Goal: Task Accomplishment & Management: Manage account settings

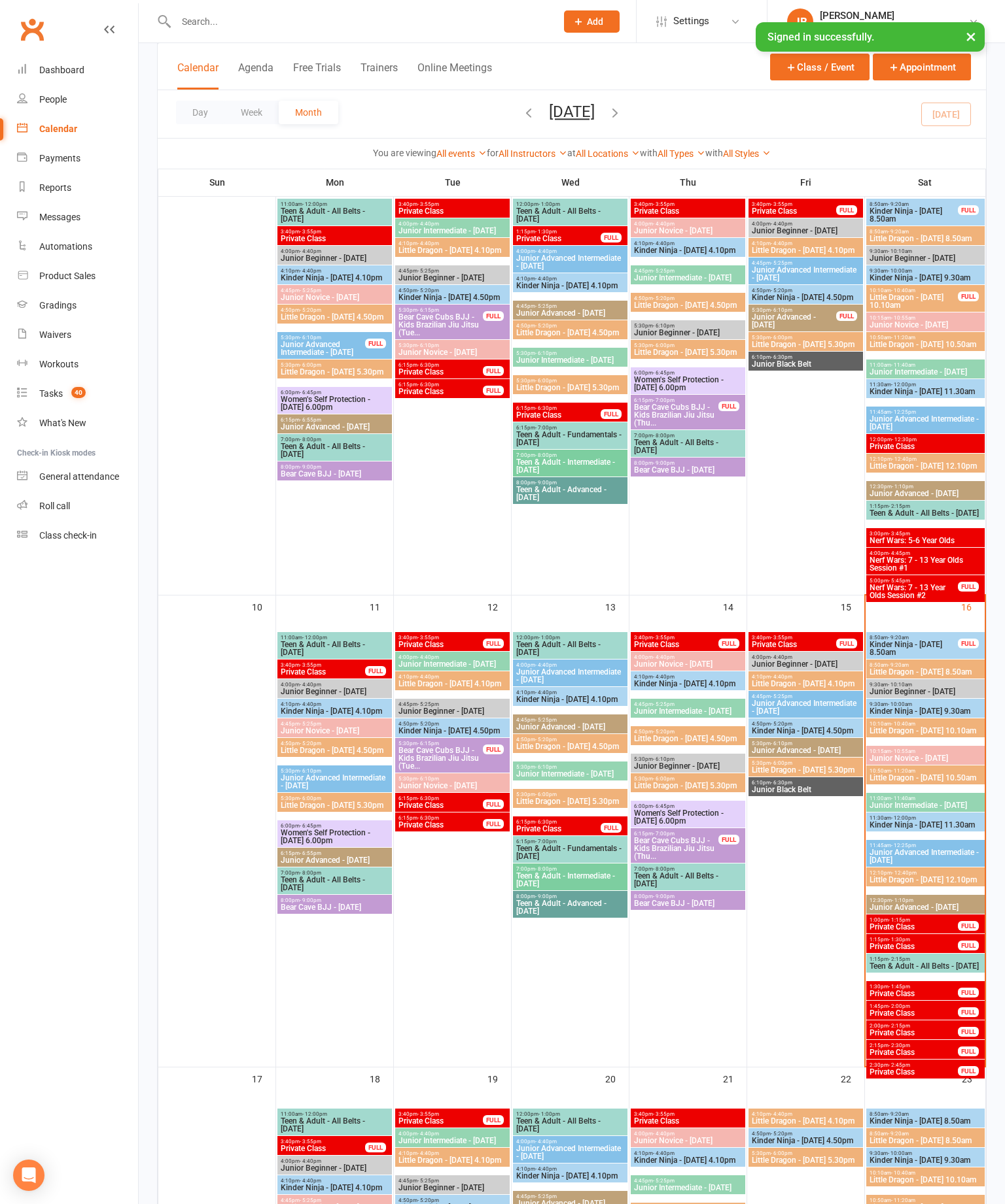
scroll to position [598, 0]
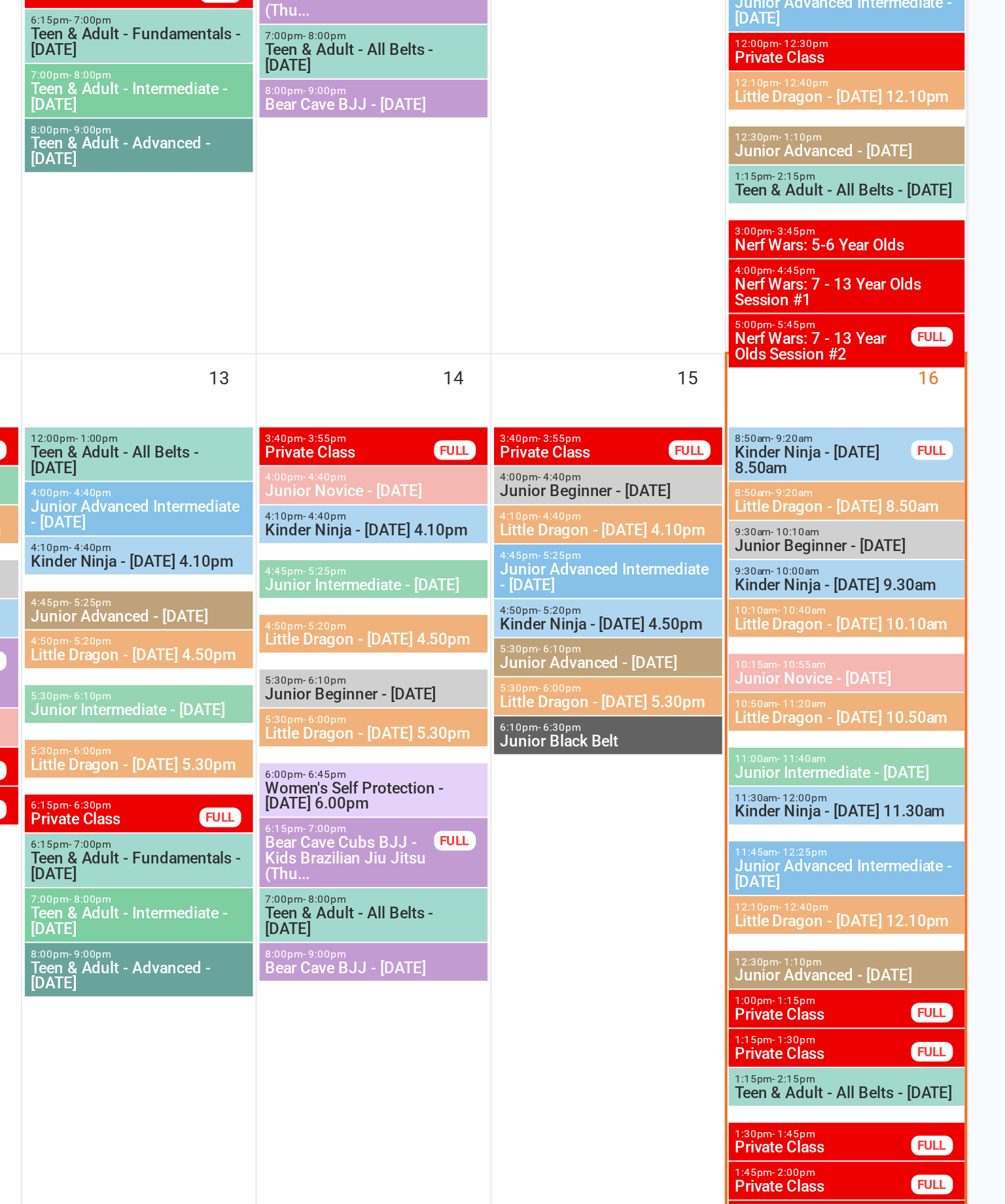
click at [868, 628] on span "8:50am - 9:20am" at bounding box center [924, 630] width 113 height 6
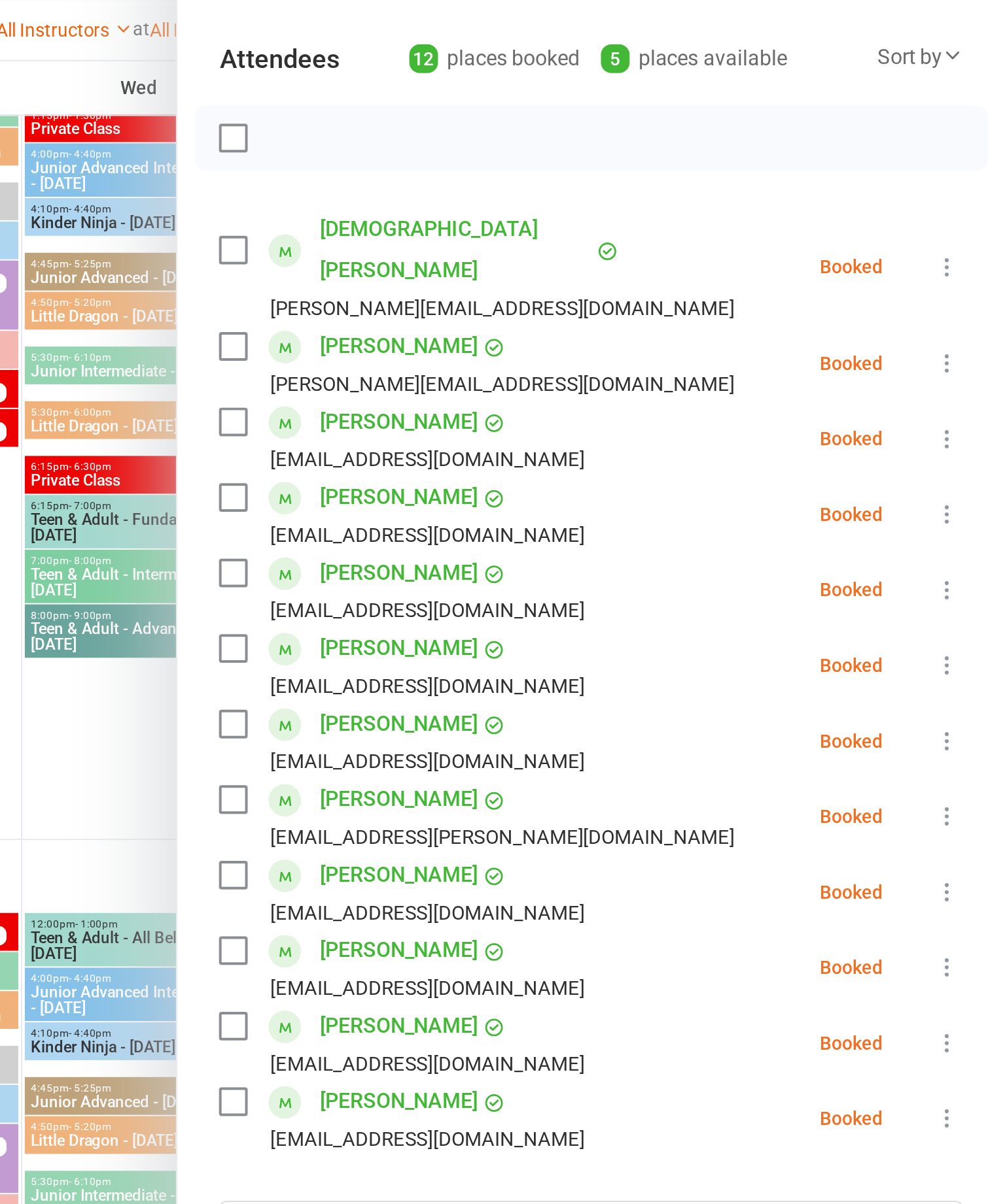
click at [940, 159] on div "Sort by" at bounding box center [962, 167] width 43 height 17
click at [854, 208] on link "First name" at bounding box center [919, 221] width 130 height 27
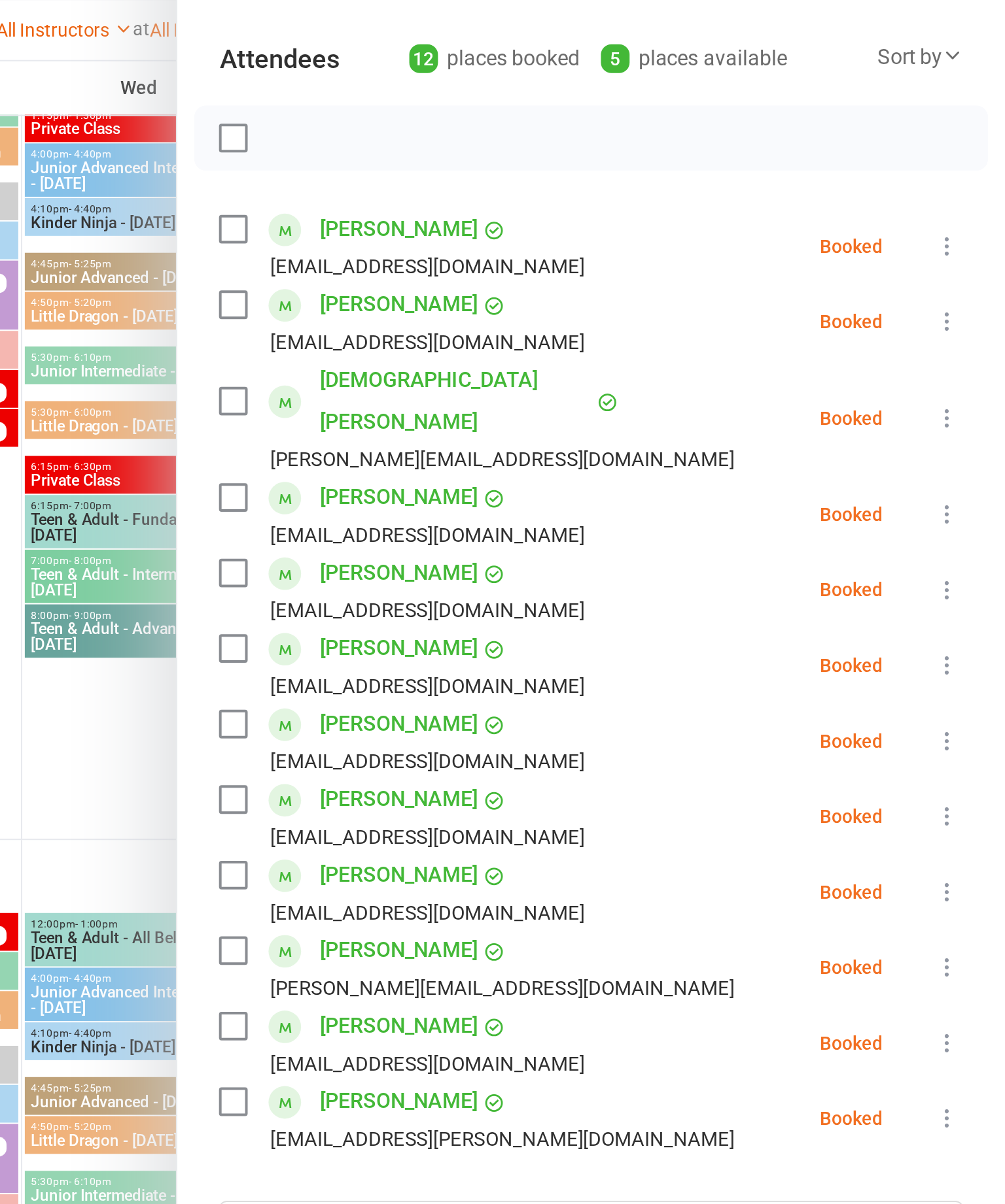
click at [610, 334] on label at bounding box center [616, 340] width 13 height 13
click at [610, 533] on label at bounding box center [616, 539] width 13 height 13
click at [610, 572] on label at bounding box center [616, 577] width 13 height 13
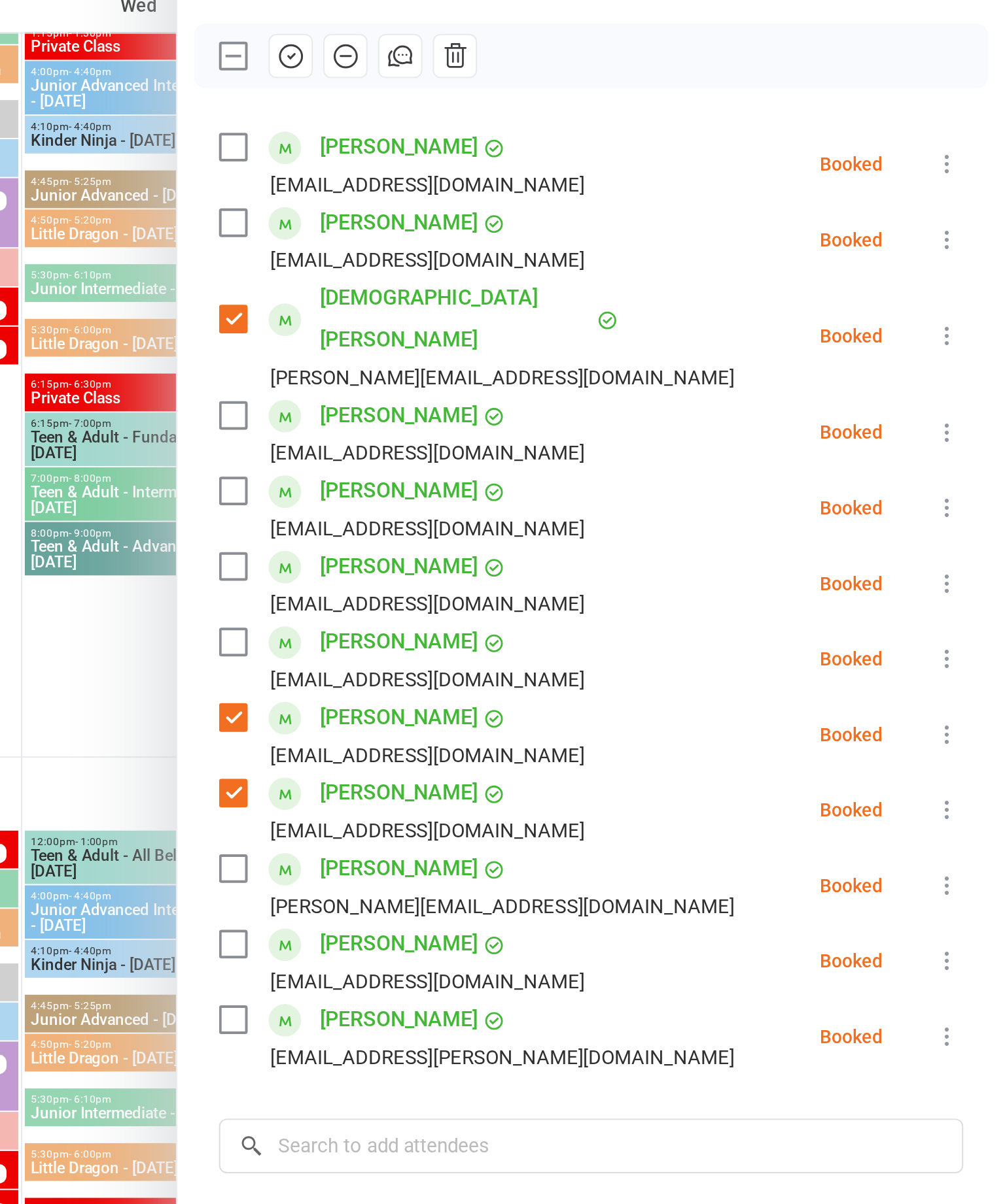
click at [139, 421] on div at bounding box center [572, 602] width 866 height 1204
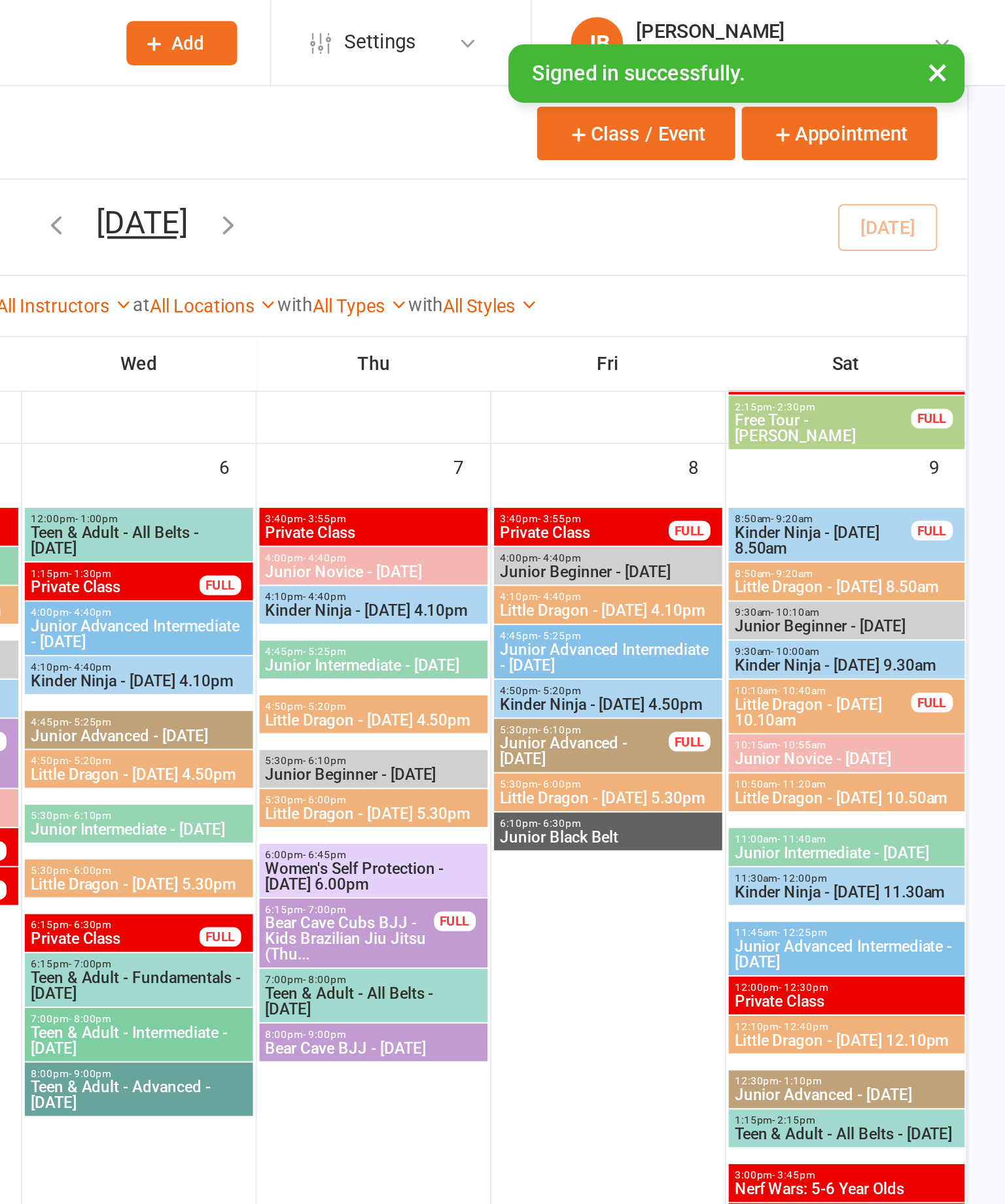
click at [868, 291] on span "8:50am - 9:20am" at bounding box center [924, 288] width 113 height 6
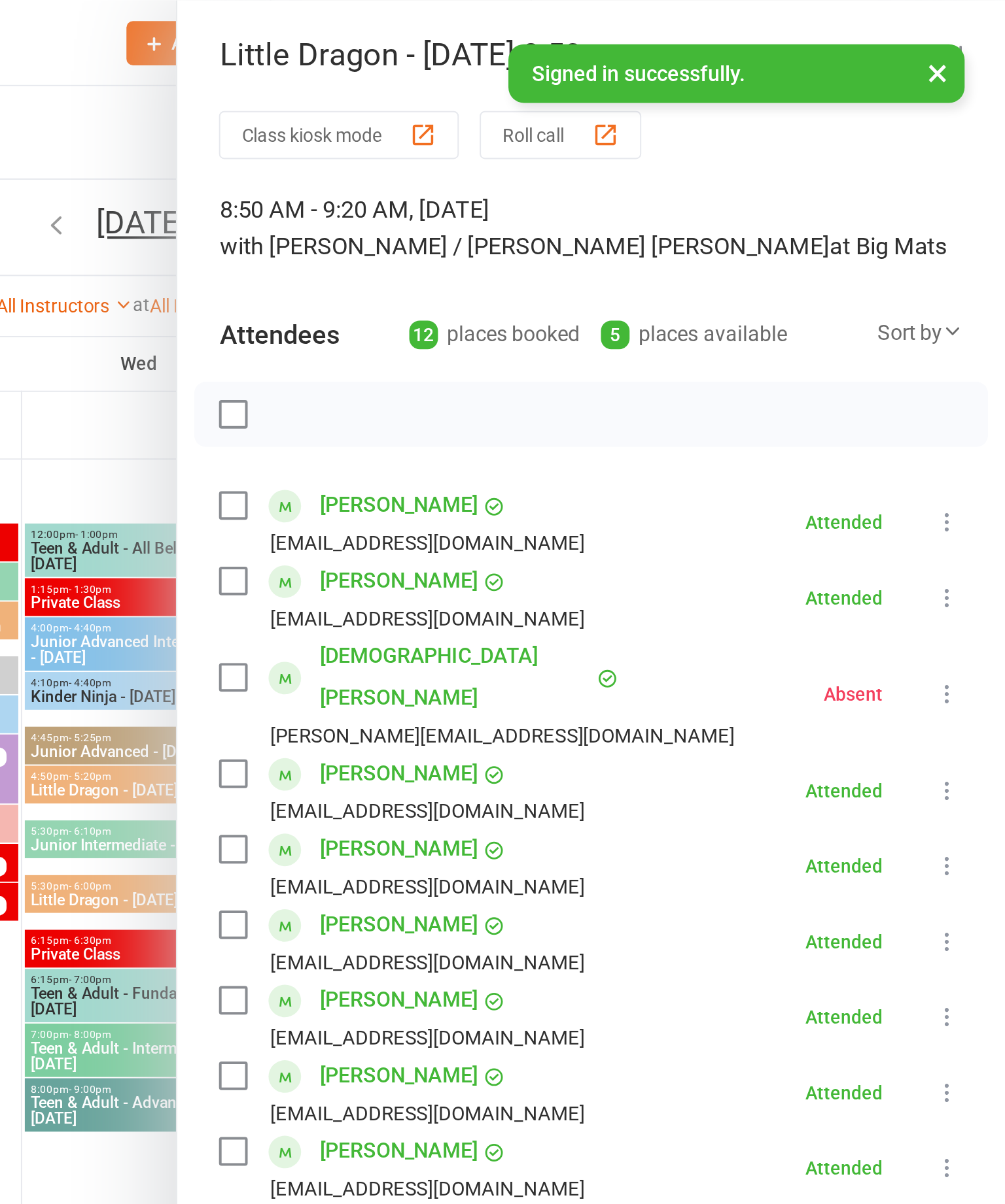
scroll to position [498, 0]
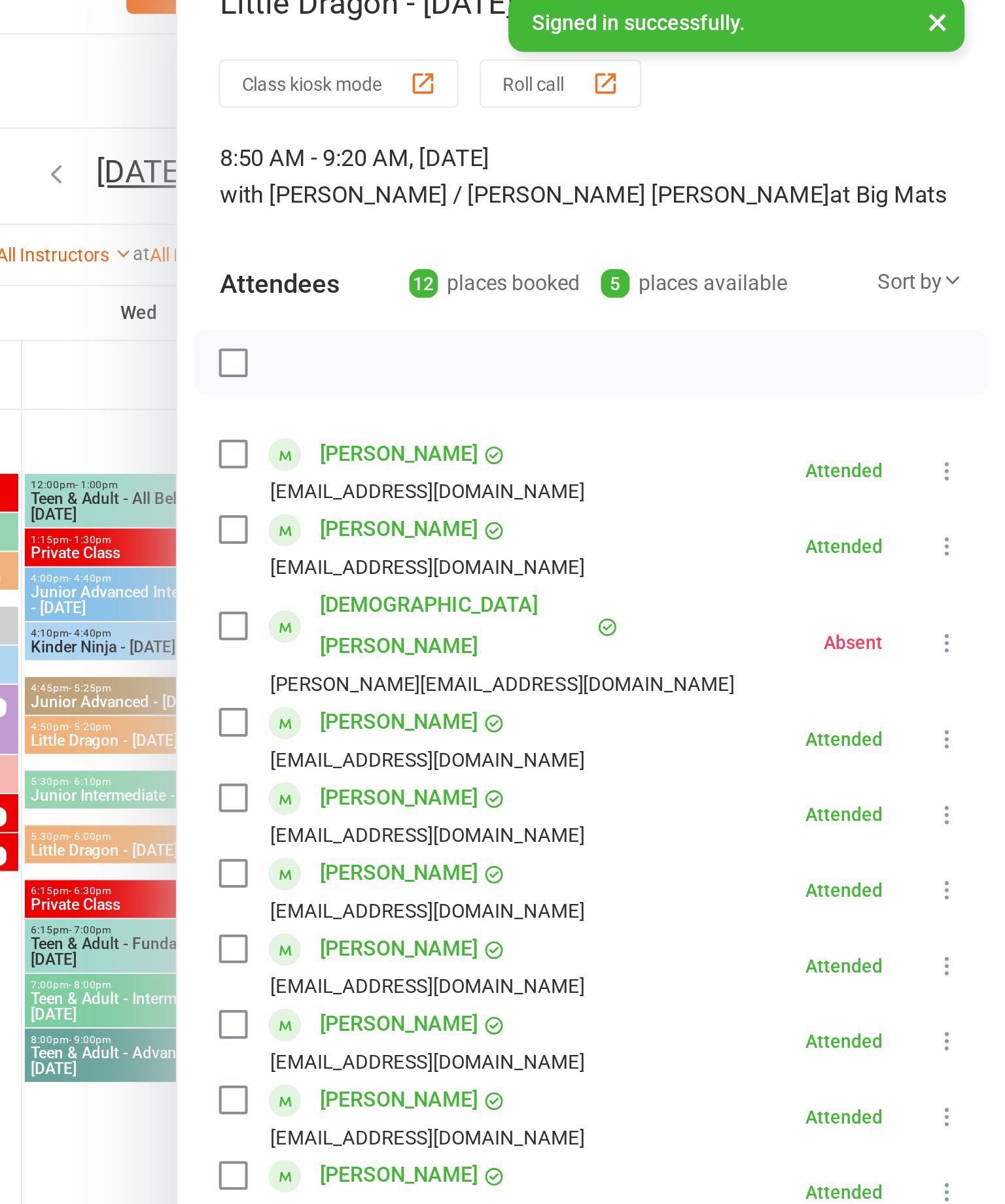
click at [139, 603] on div at bounding box center [572, 602] width 866 height 1204
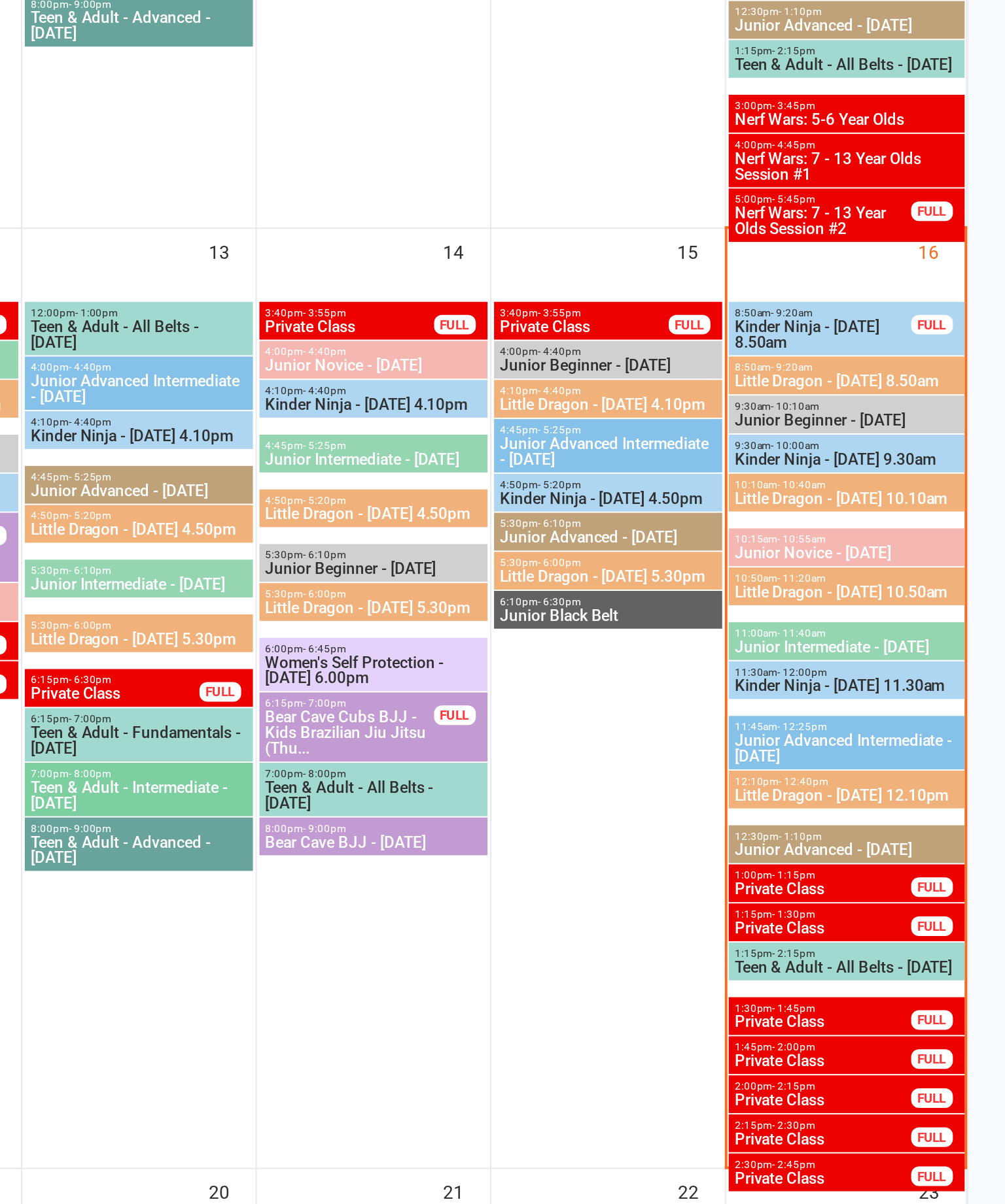
click at [868, 727] on span "8:50am - 9:20am" at bounding box center [924, 730] width 113 height 6
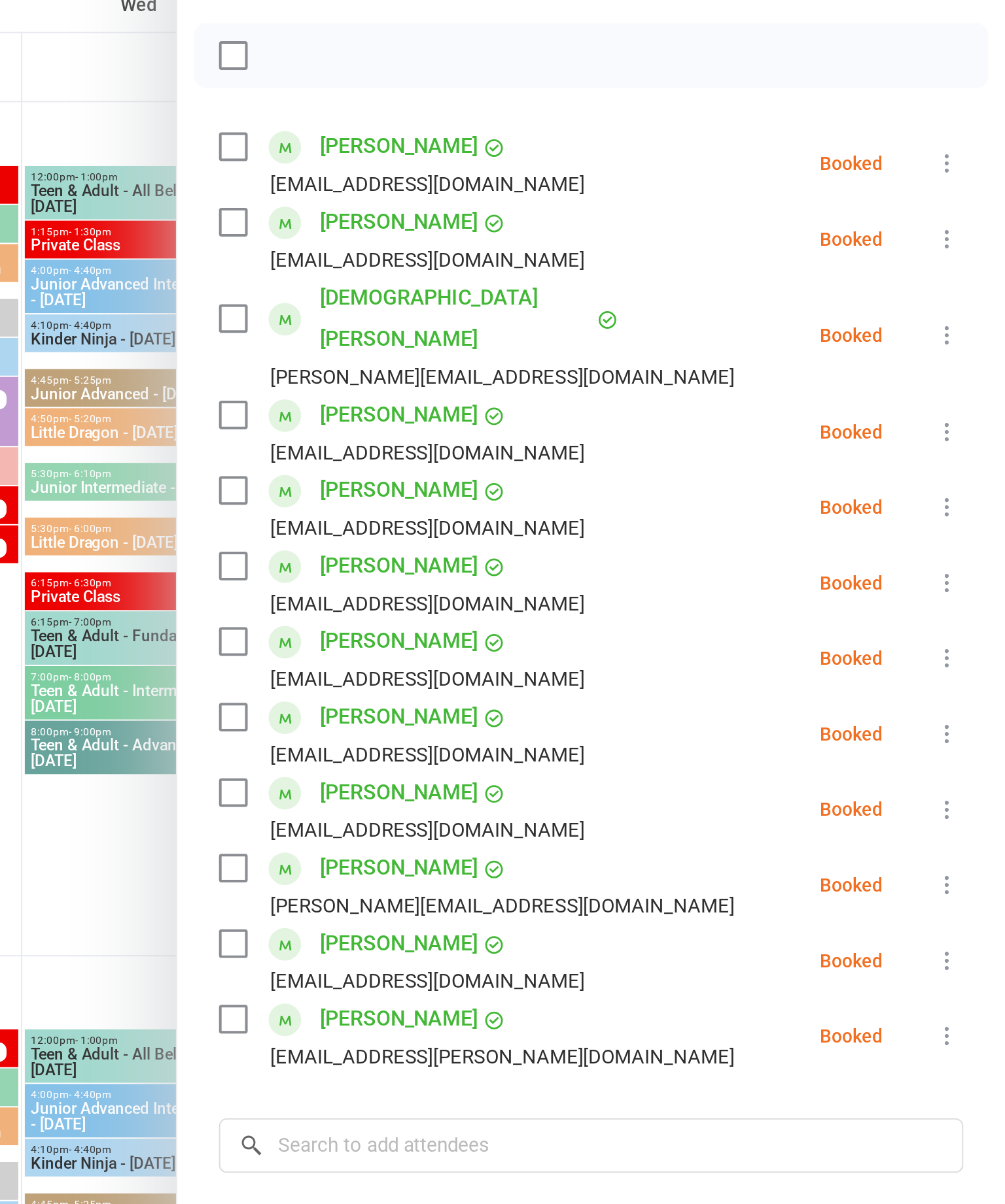
click at [610, 334] on label at bounding box center [616, 340] width 13 height 13
click at [610, 533] on label at bounding box center [616, 539] width 13 height 13
click at [610, 572] on label at bounding box center [616, 577] width 13 height 13
click at [641, 202] on icon "button" at bounding box center [645, 207] width 11 height 11
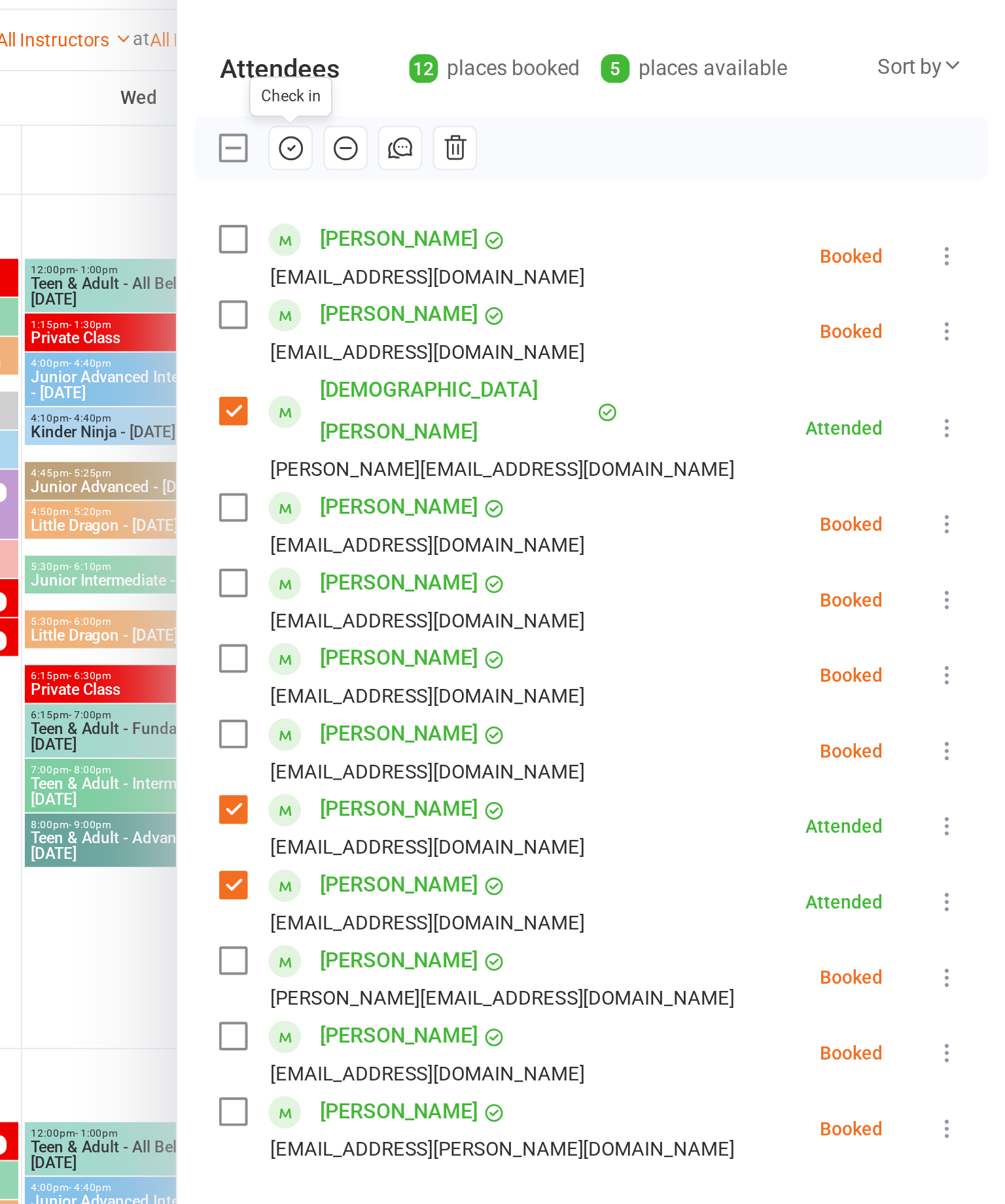
click at [610, 458] on label at bounding box center [616, 464] width 13 height 13
click at [970, 466] on icon at bounding box center [976, 472] width 13 height 13
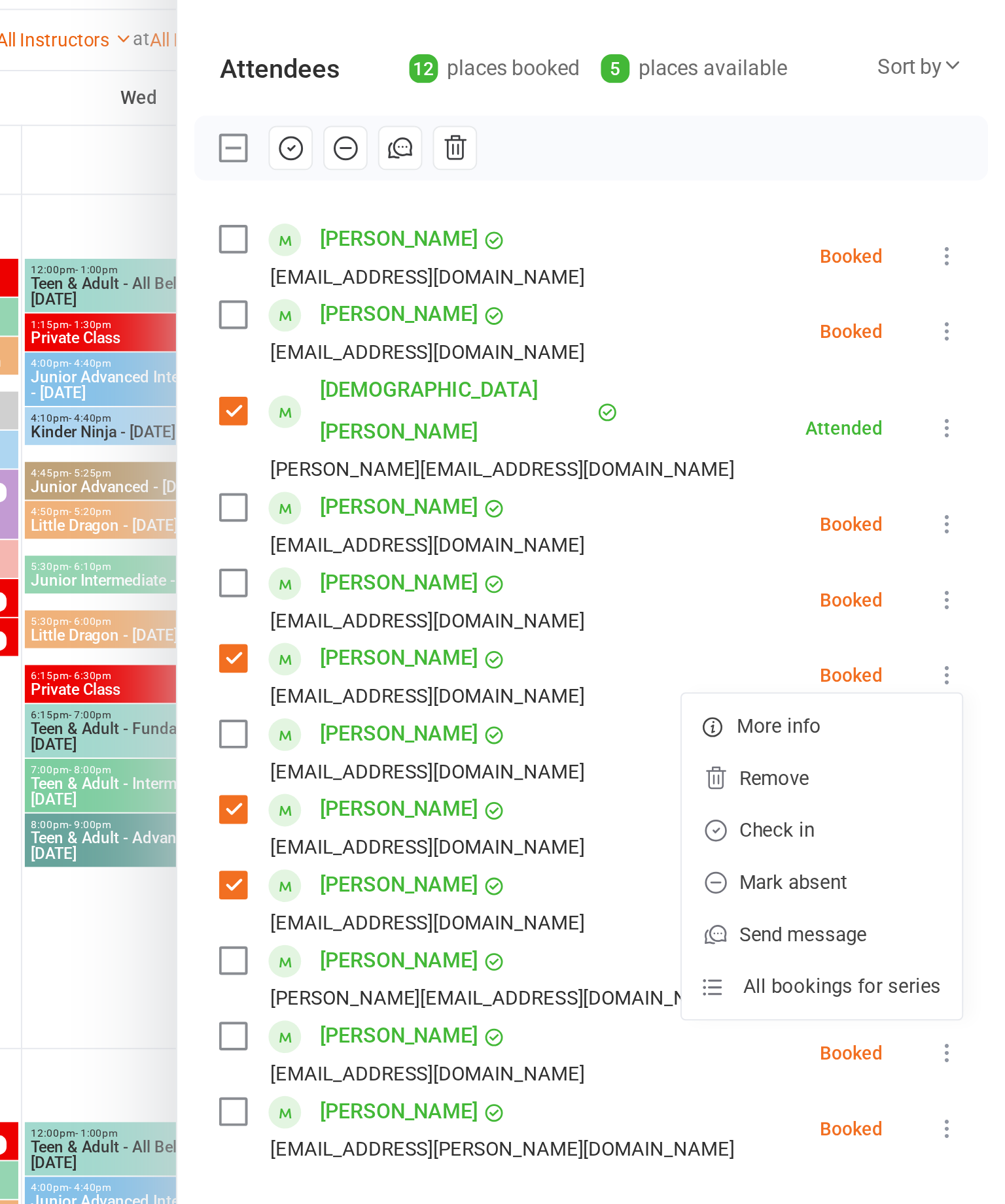
click at [843, 537] on link "Check in" at bounding box center [913, 550] width 140 height 27
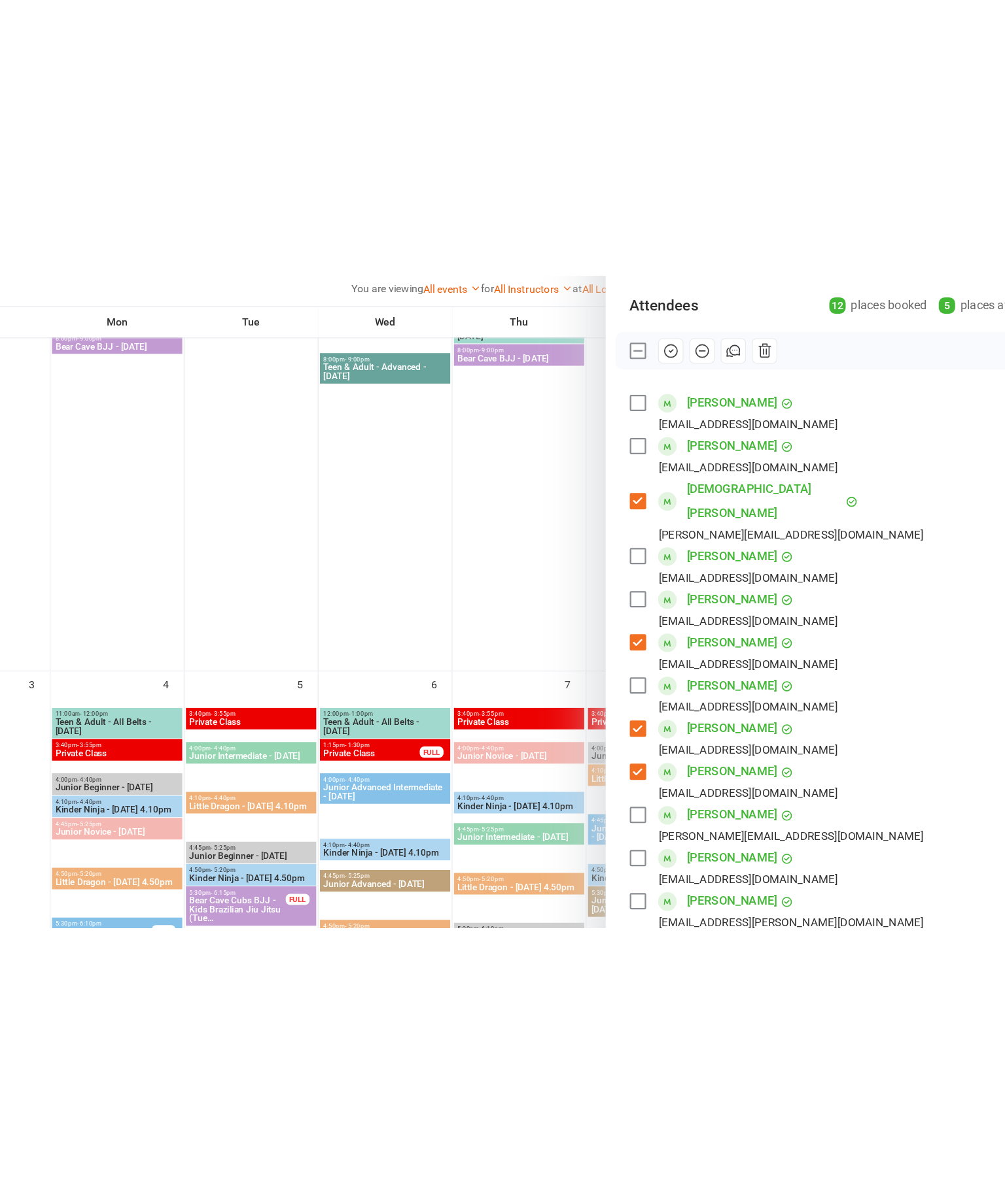
scroll to position [396, 0]
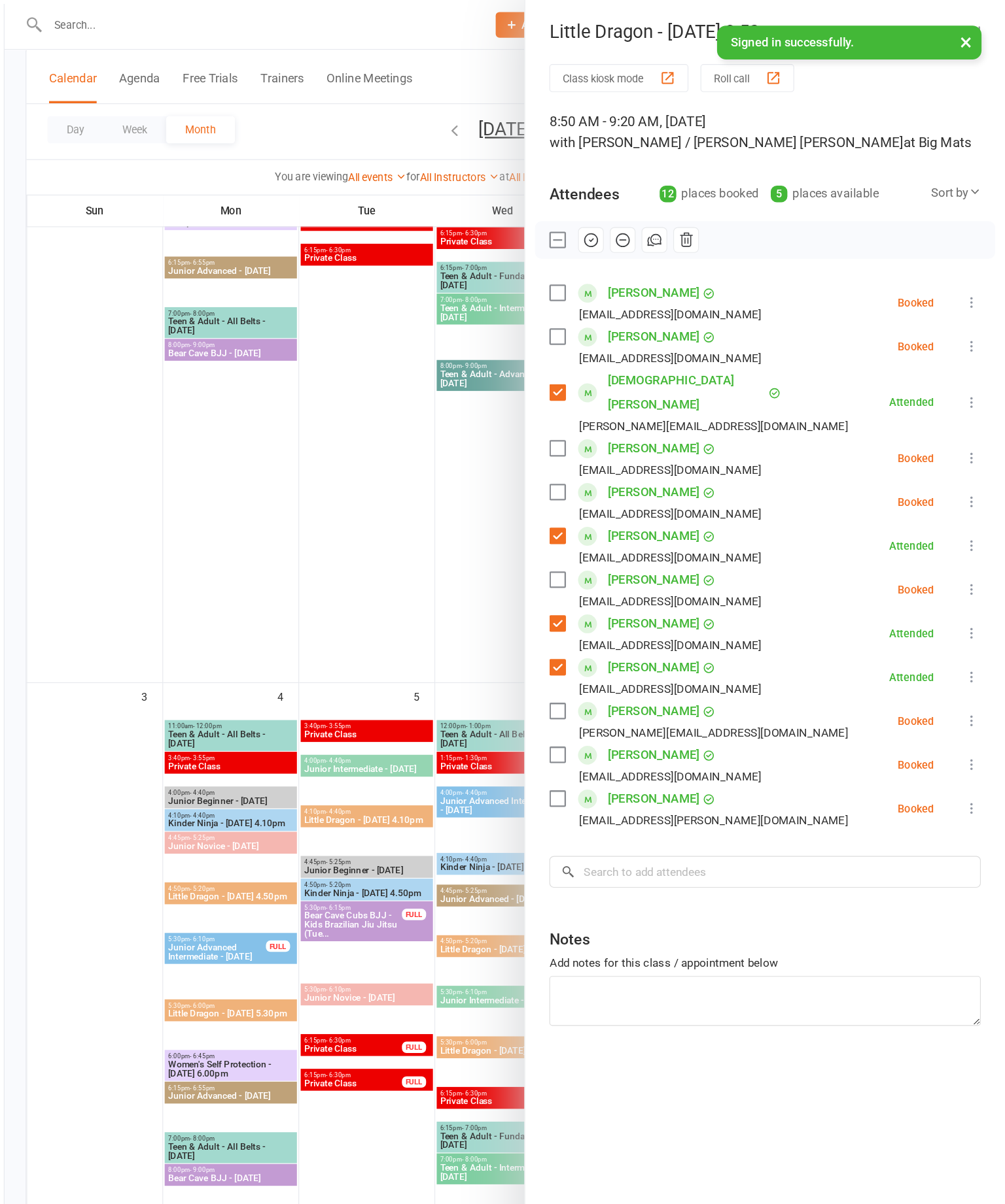
click at [610, 382] on label at bounding box center [616, 388] width 13 height 13
click at [970, 390] on icon at bounding box center [976, 396] width 13 height 13
click at [843, 462] on link "Check in" at bounding box center [913, 474] width 140 height 27
click at [610, 610] on label at bounding box center [616, 616] width 13 height 13
click at [970, 618] on icon at bounding box center [976, 624] width 13 height 13
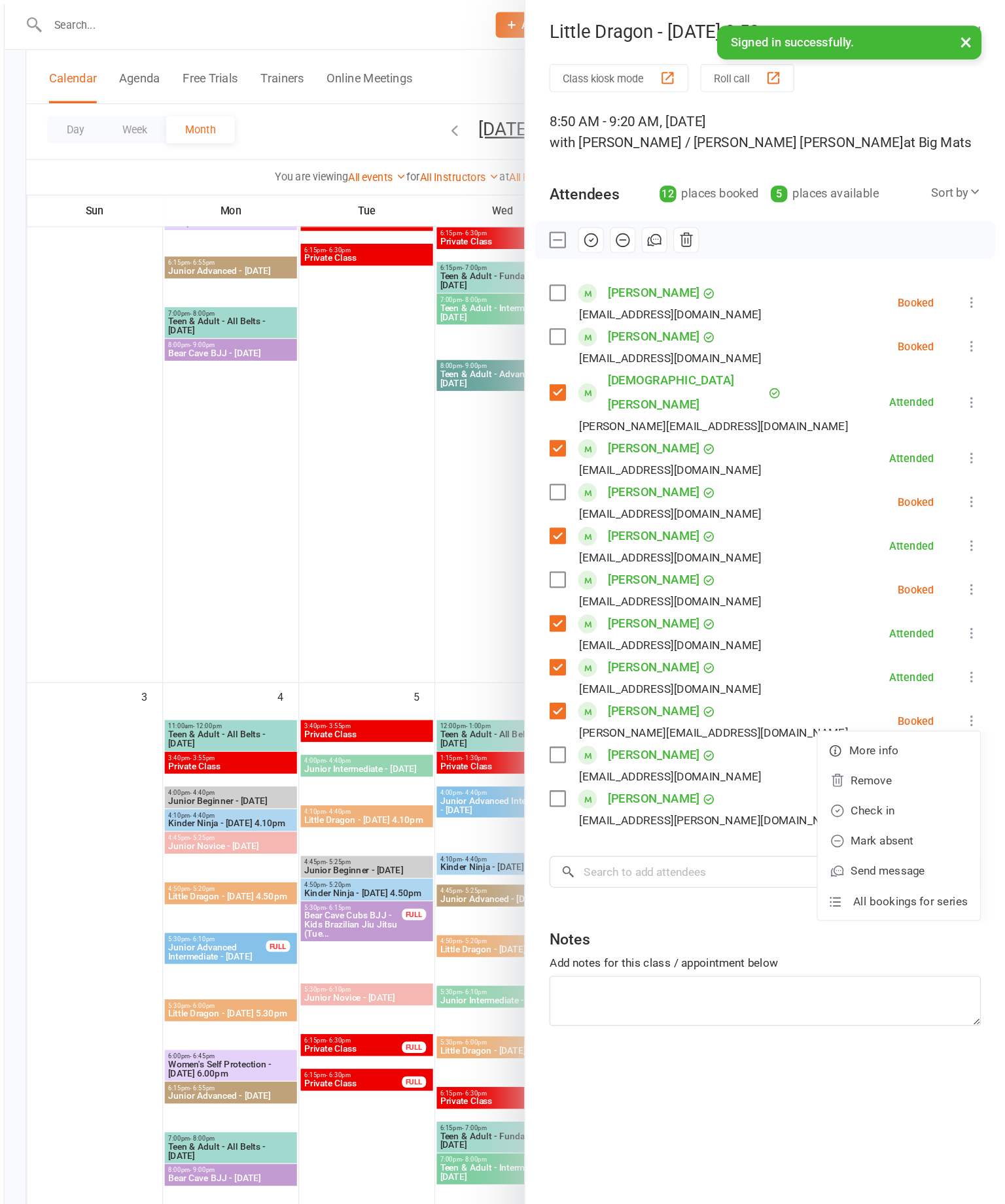
click at [843, 689] on link "Check in" at bounding box center [913, 702] width 140 height 27
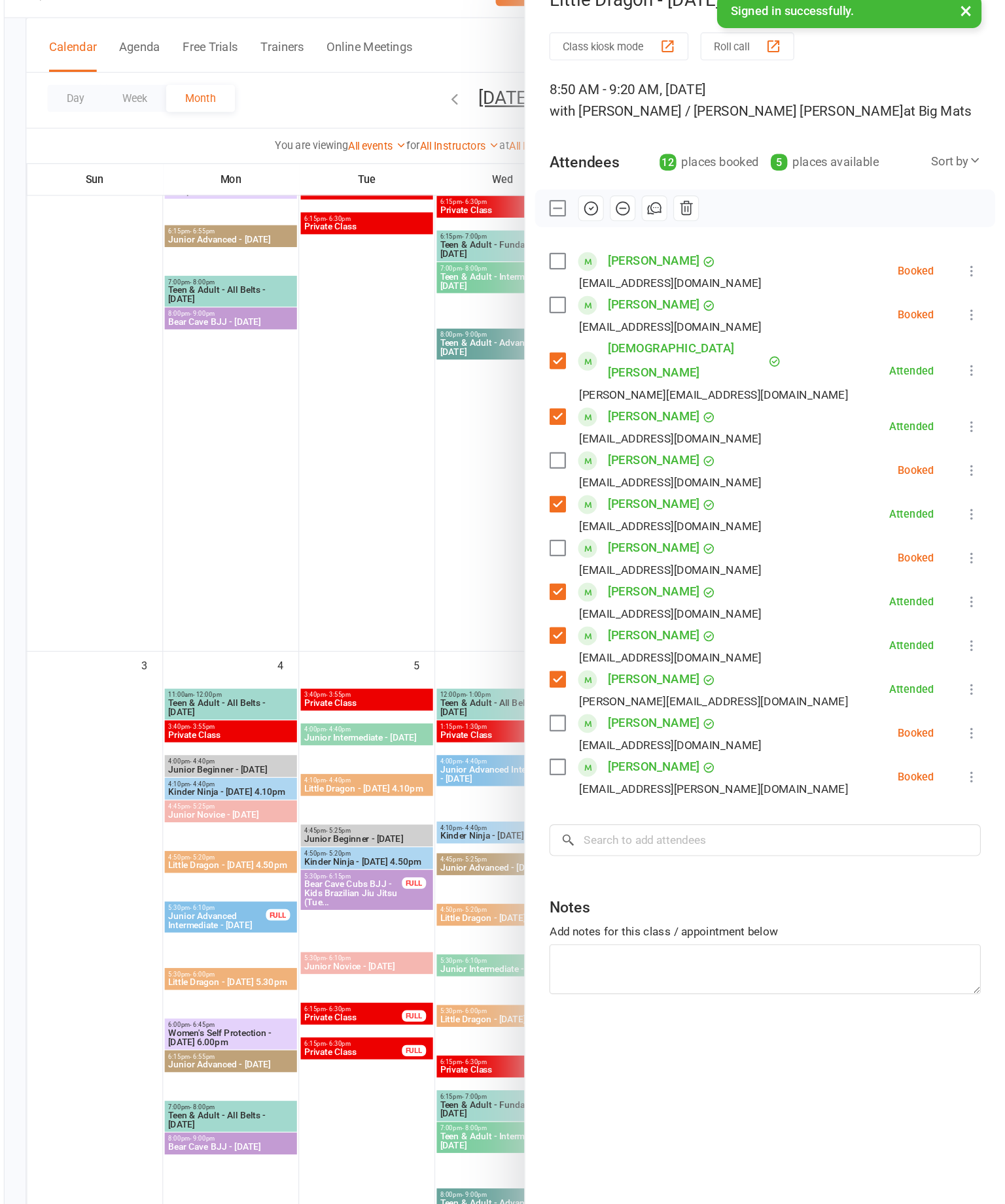
click at [610, 685] on label at bounding box center [616, 691] width 13 height 13
click at [610, 496] on label at bounding box center [616, 502] width 13 height 13
click at [610, 419] on label at bounding box center [616, 425] width 13 height 13
click at [610, 285] on label at bounding box center [616, 291] width 13 height 13
click at [639, 200] on icon "button" at bounding box center [645, 207] width 15 height 15
